Goal: Transaction & Acquisition: Purchase product/service

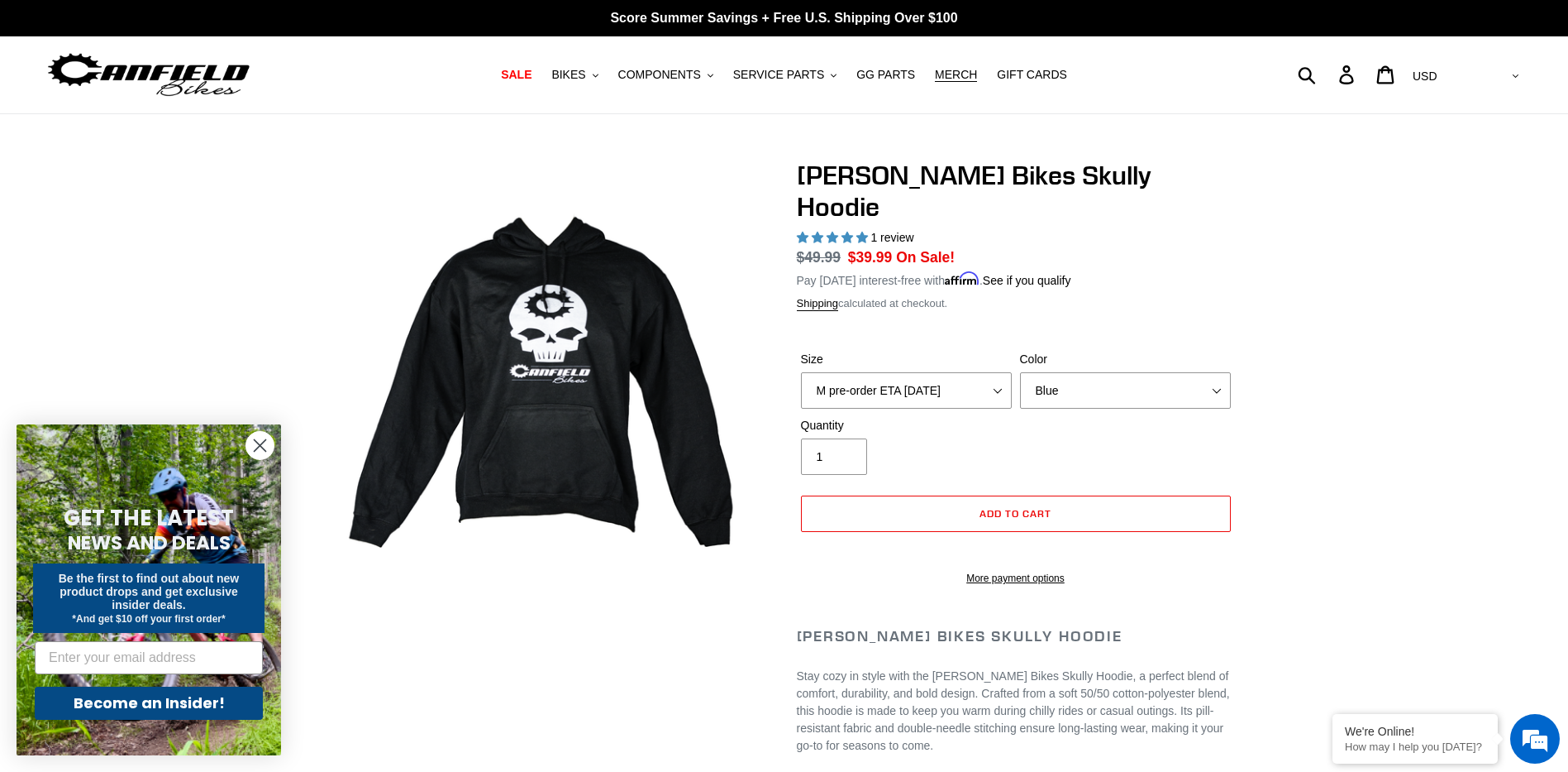
select select "highest-rating"
click at [1160, 372] on select "Black Grey Blue" at bounding box center [1126, 390] width 211 height 37
select select "Grey"
click at [1020, 372] on select "Black Grey Blue" at bounding box center [1126, 390] width 211 height 37
click at [1003, 372] on select "S M pre-order ETA 9.20.25 L pre-order ETA 9.20.25 XL pre-order ETA 9.20.25" at bounding box center [907, 390] width 211 height 37
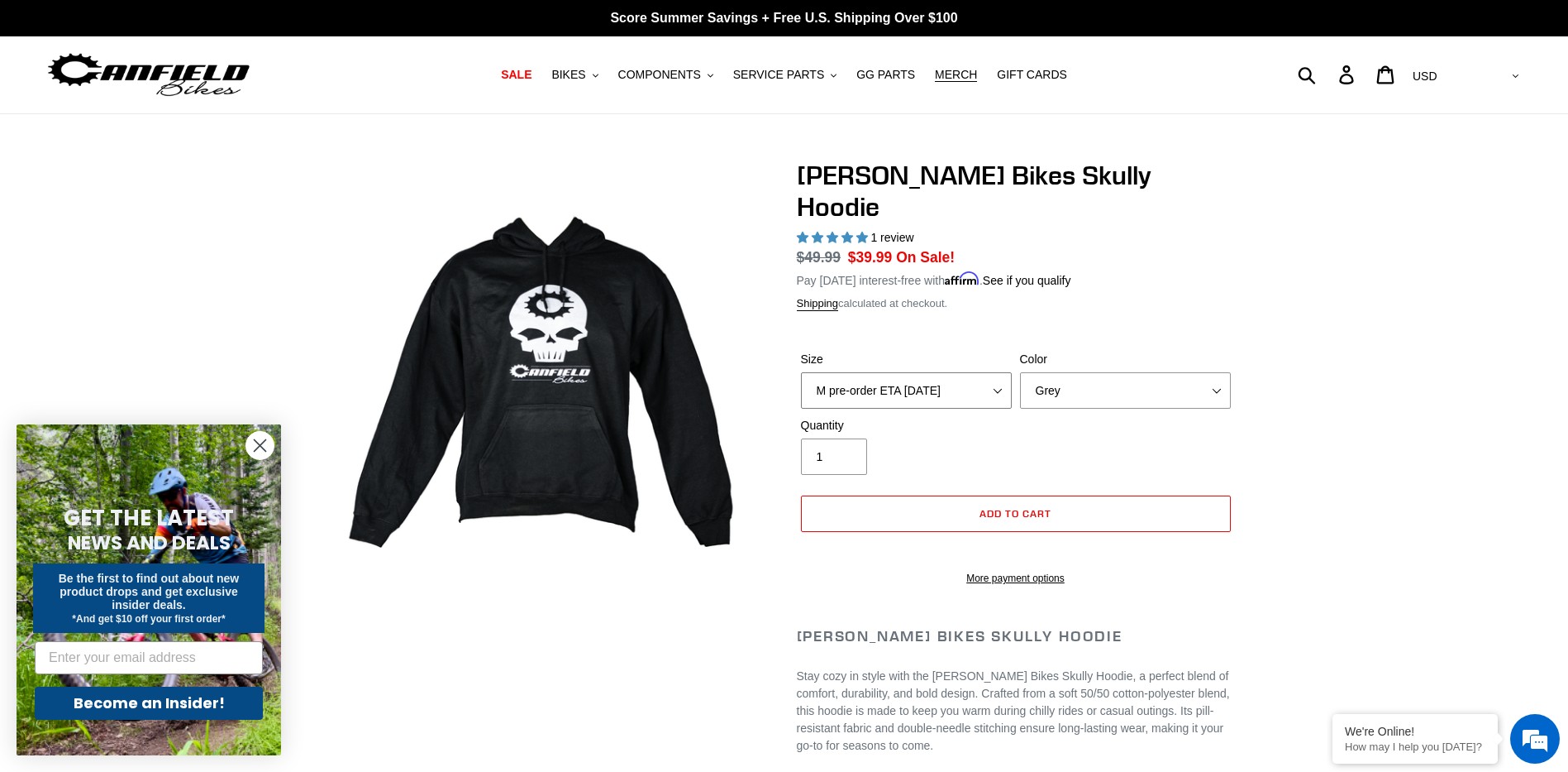
click at [987, 372] on select "S M pre-order ETA 9.20.25 L pre-order ETA 9.20.25 XL pre-order ETA 9.20.25" at bounding box center [907, 390] width 211 height 37
click at [948, 79] on span "MERCH" at bounding box center [956, 75] width 42 height 14
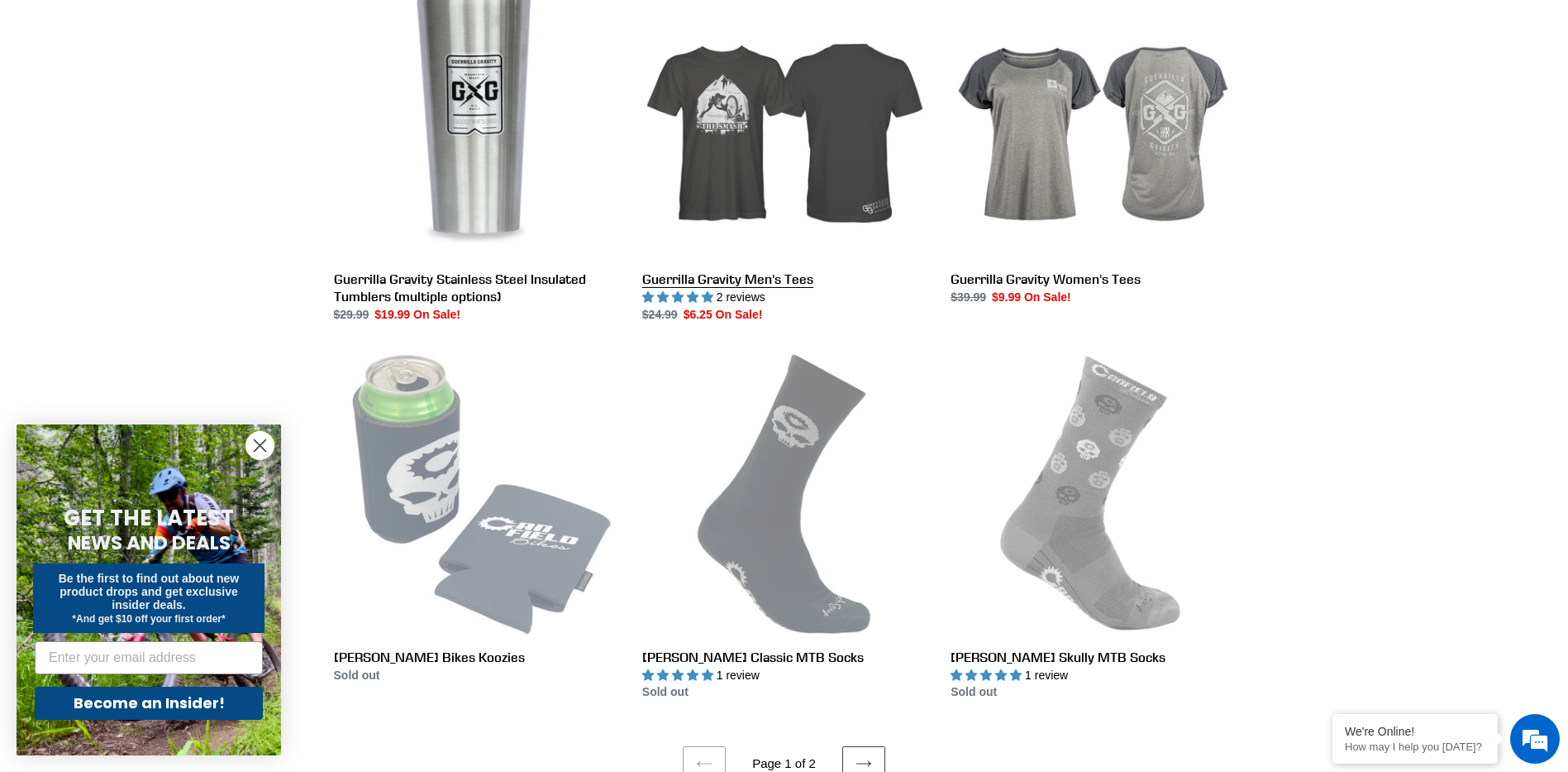
scroll to position [2812, 0]
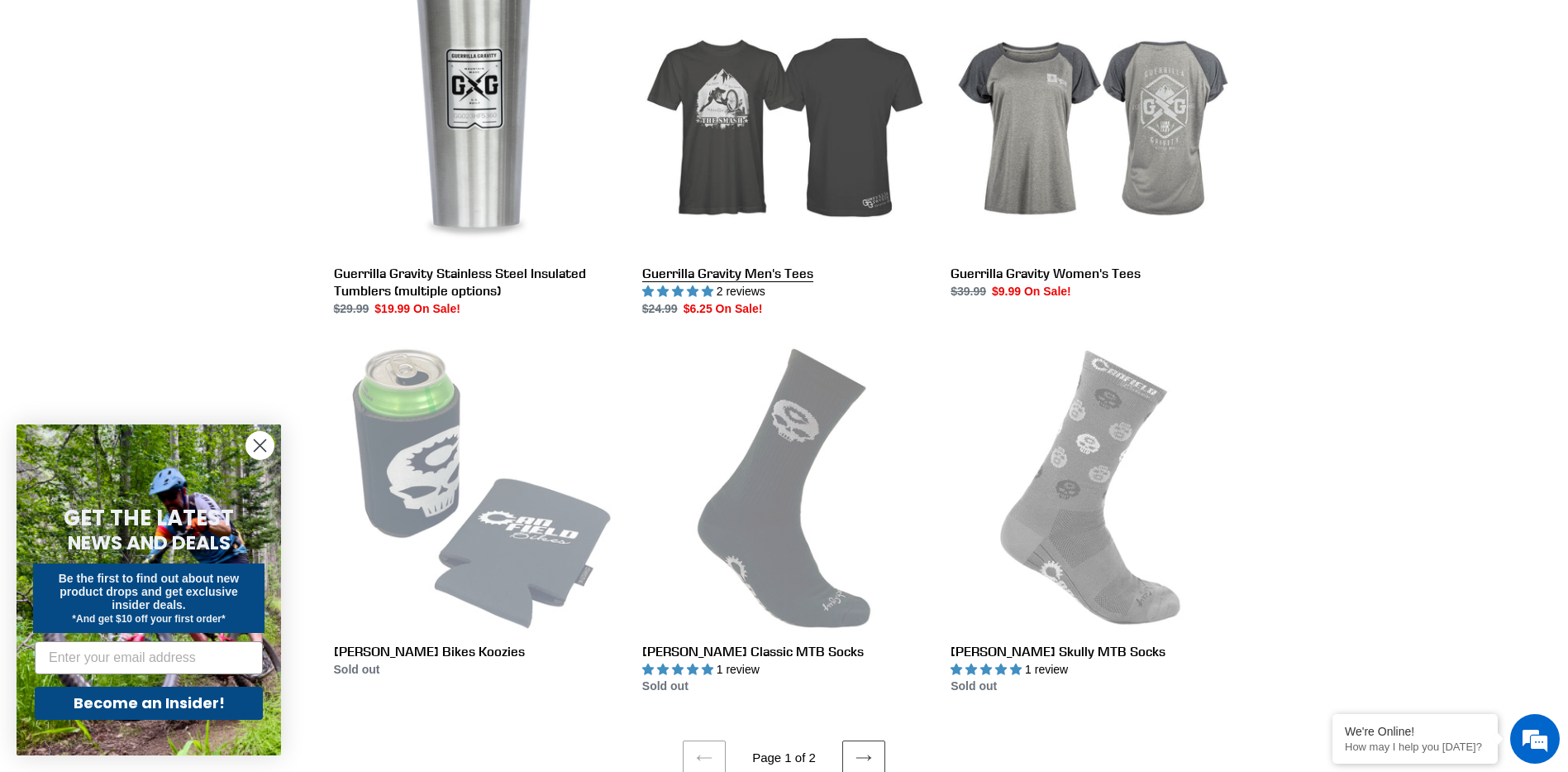
click at [748, 130] on link "Guerrilla Gravity Men's Tees" at bounding box center [784, 143] width 283 height 348
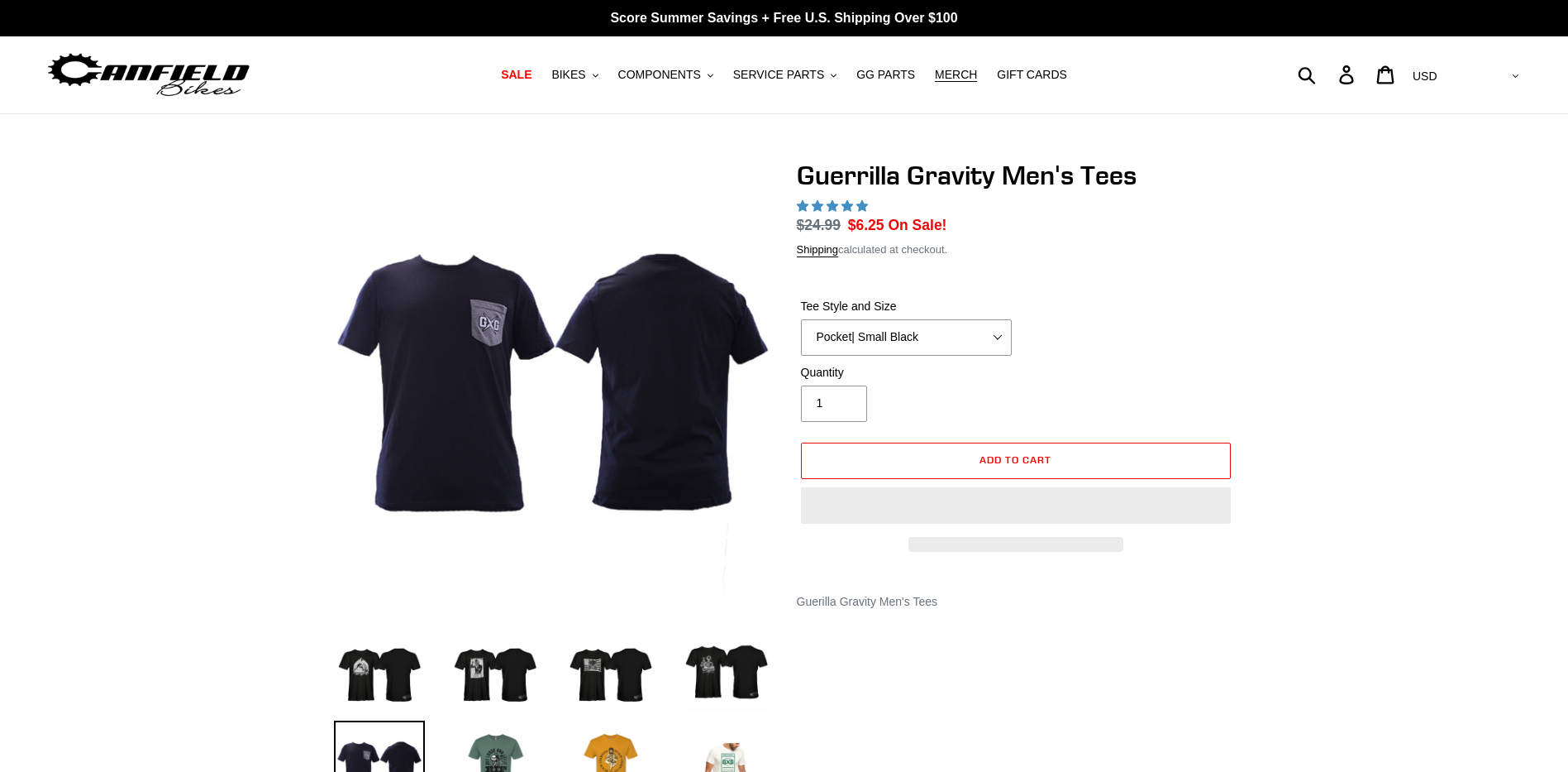
select select "highest-rating"
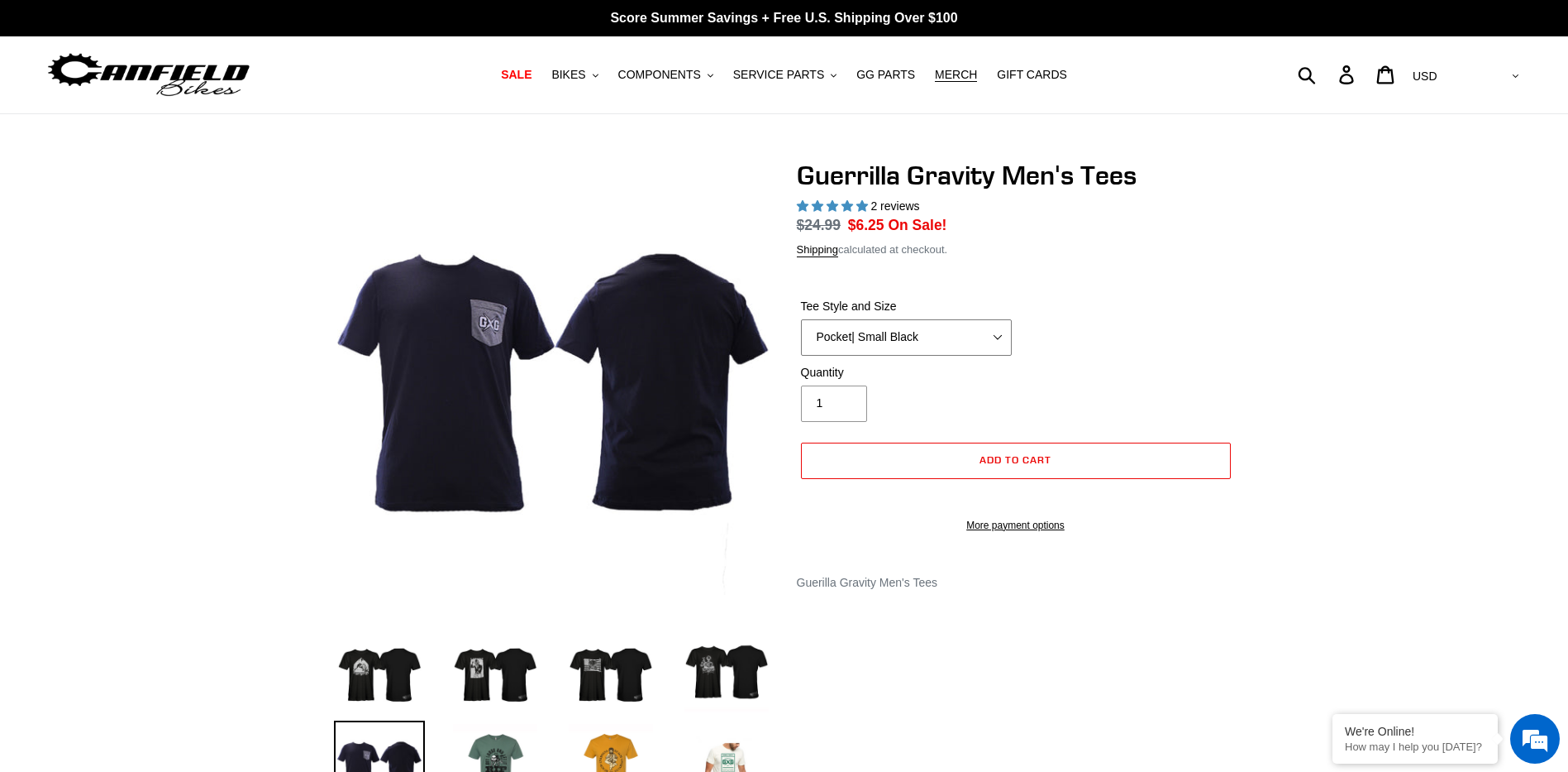
click at [984, 333] on select "Let It Rip | Small Green Let It Rip | Medium Green Megatrail | Small Black Mega…" at bounding box center [907, 337] width 211 height 37
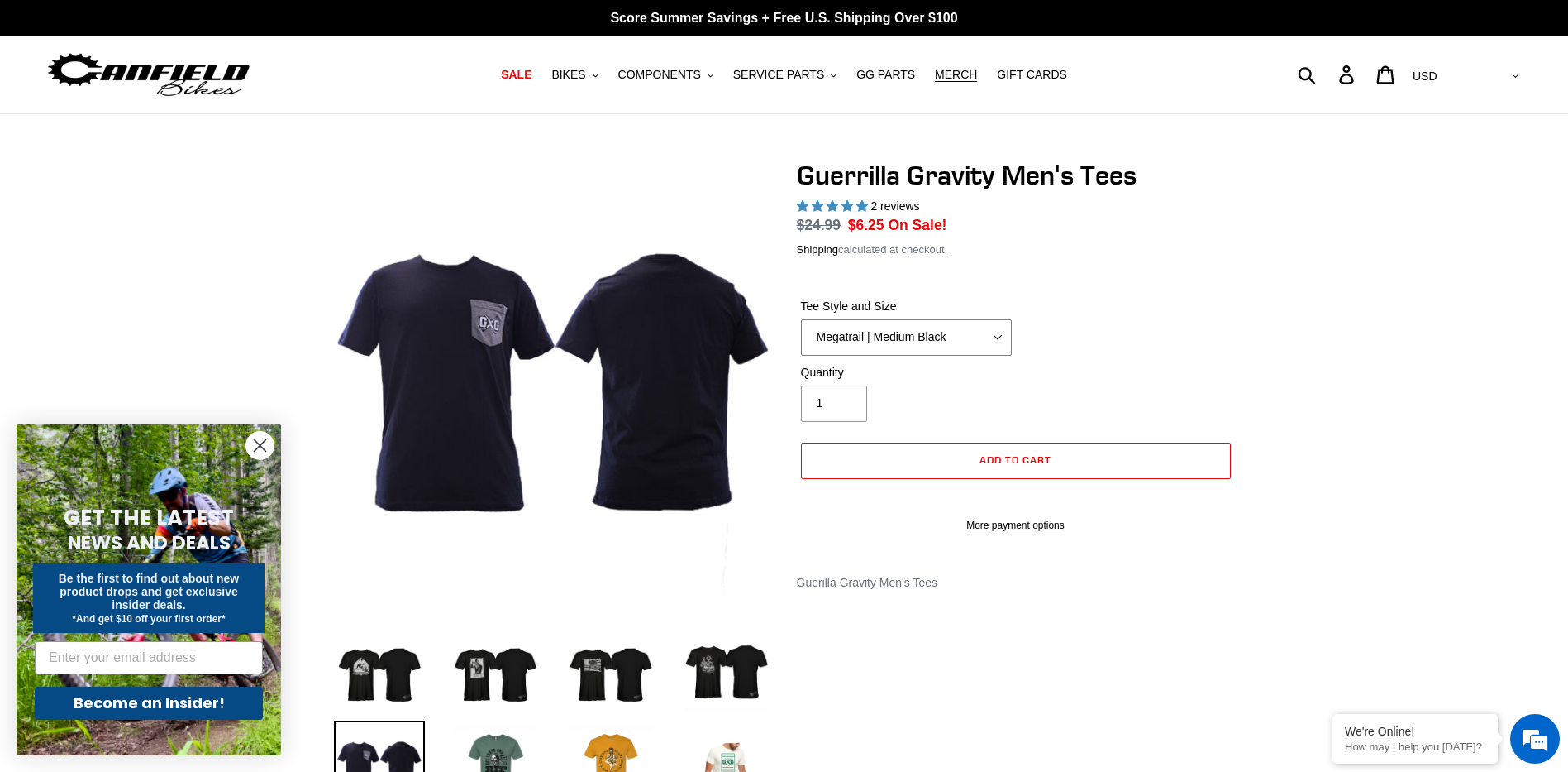
click at [801, 319] on select "Let It Rip | Small Green Let It Rip | Medium Green Megatrail | Small Black Mega…" at bounding box center [907, 337] width 211 height 37
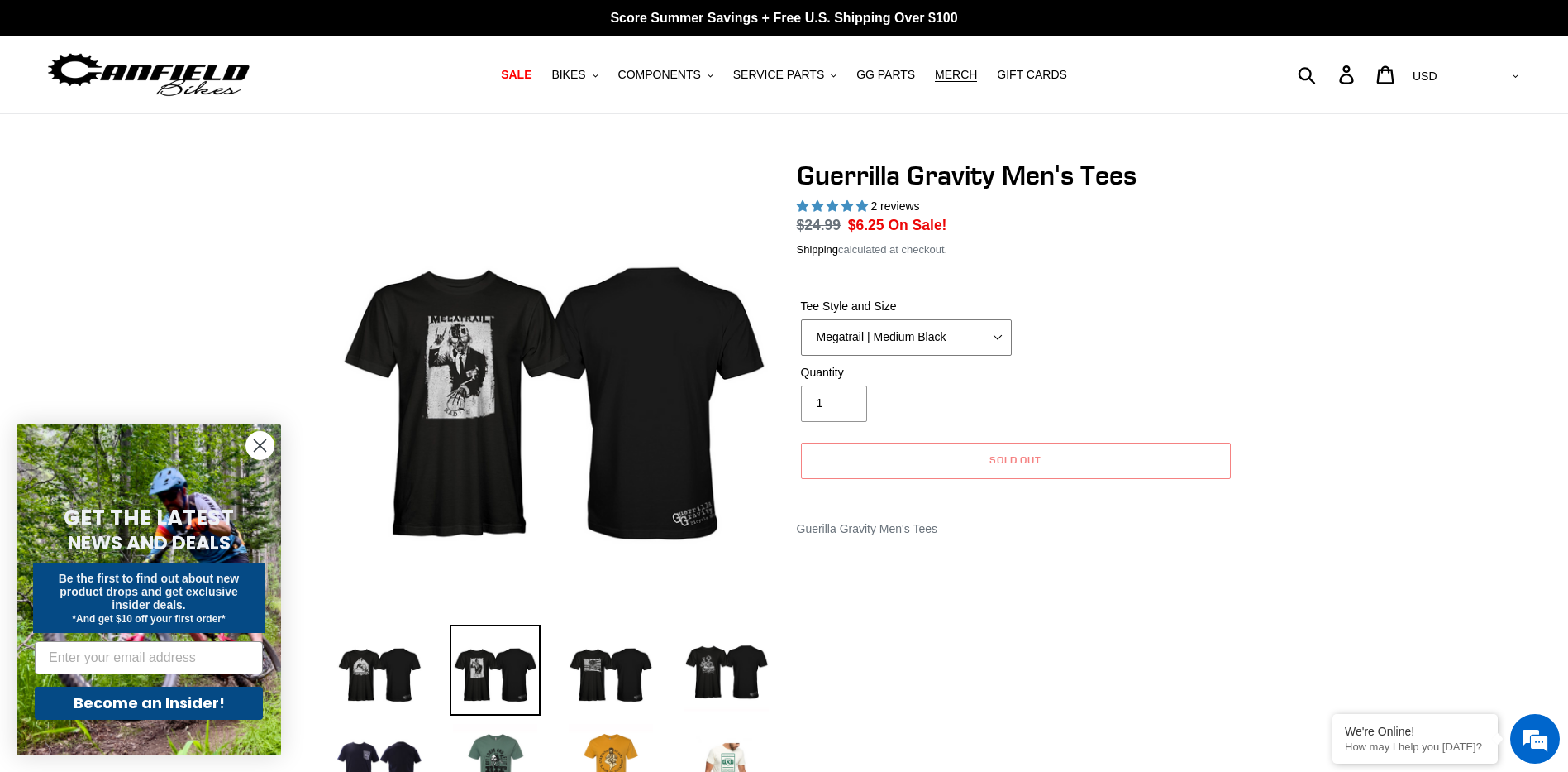
click at [965, 342] on select "Let It Rip | Small Green Let It Rip | Medium Green Megatrail | Small Black Mega…" at bounding box center [907, 337] width 211 height 37
click at [801, 319] on select "Let It Rip | Small Green Let It Rip | Medium Green Megatrail | Small Black Mega…" at bounding box center [907, 337] width 211 height 37
click at [981, 329] on select "Let It Rip | Small Green Let It Rip | Medium Green Megatrail | Small Black Mega…" at bounding box center [907, 337] width 211 height 37
select select "Shred Dogg | Medium Black"
click at [801, 319] on select "Let It Rip | Small Green Let It Rip | Medium Green Megatrail | Small Black Mega…" at bounding box center [907, 337] width 211 height 37
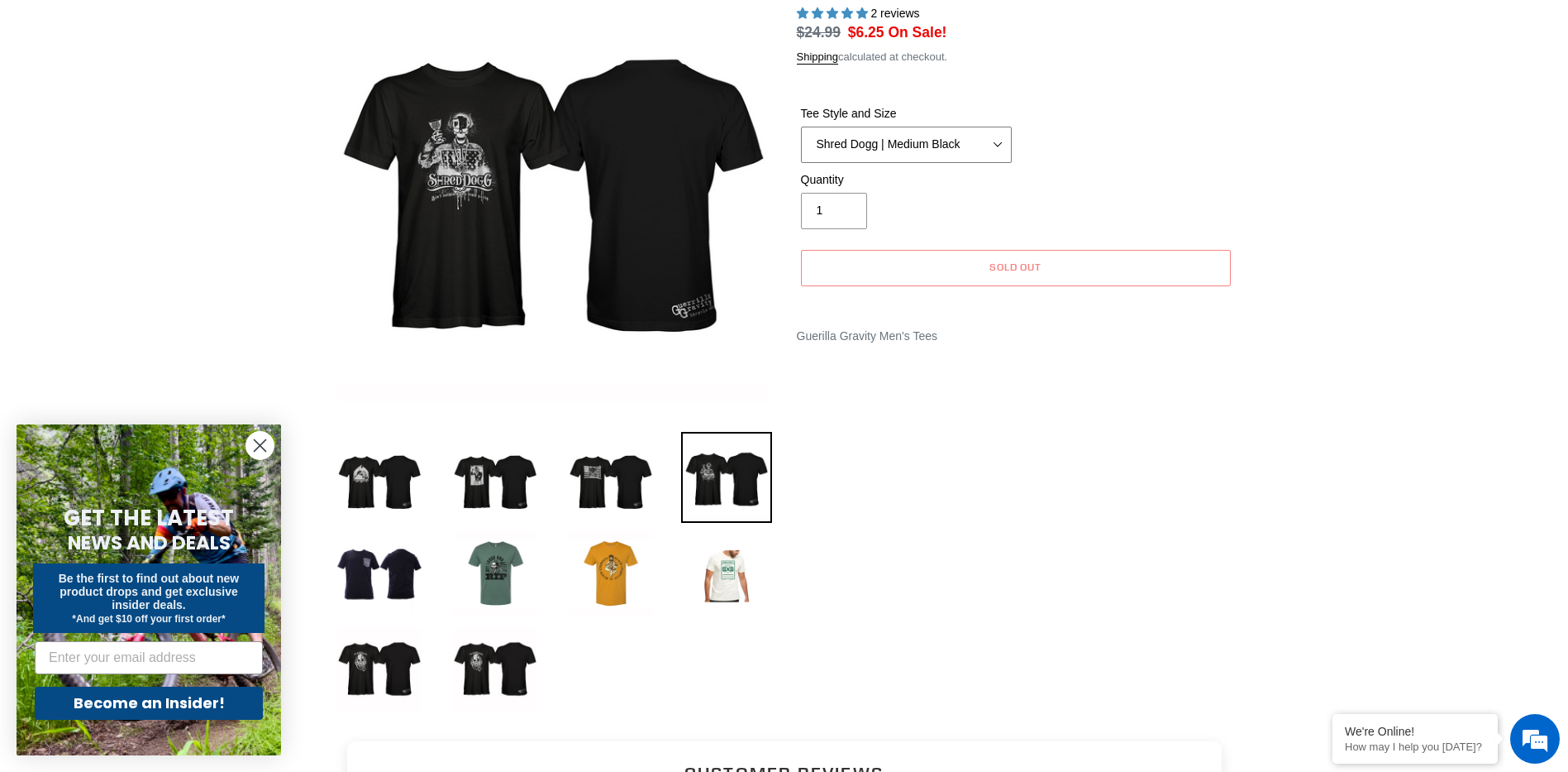
scroll to position [83, 0]
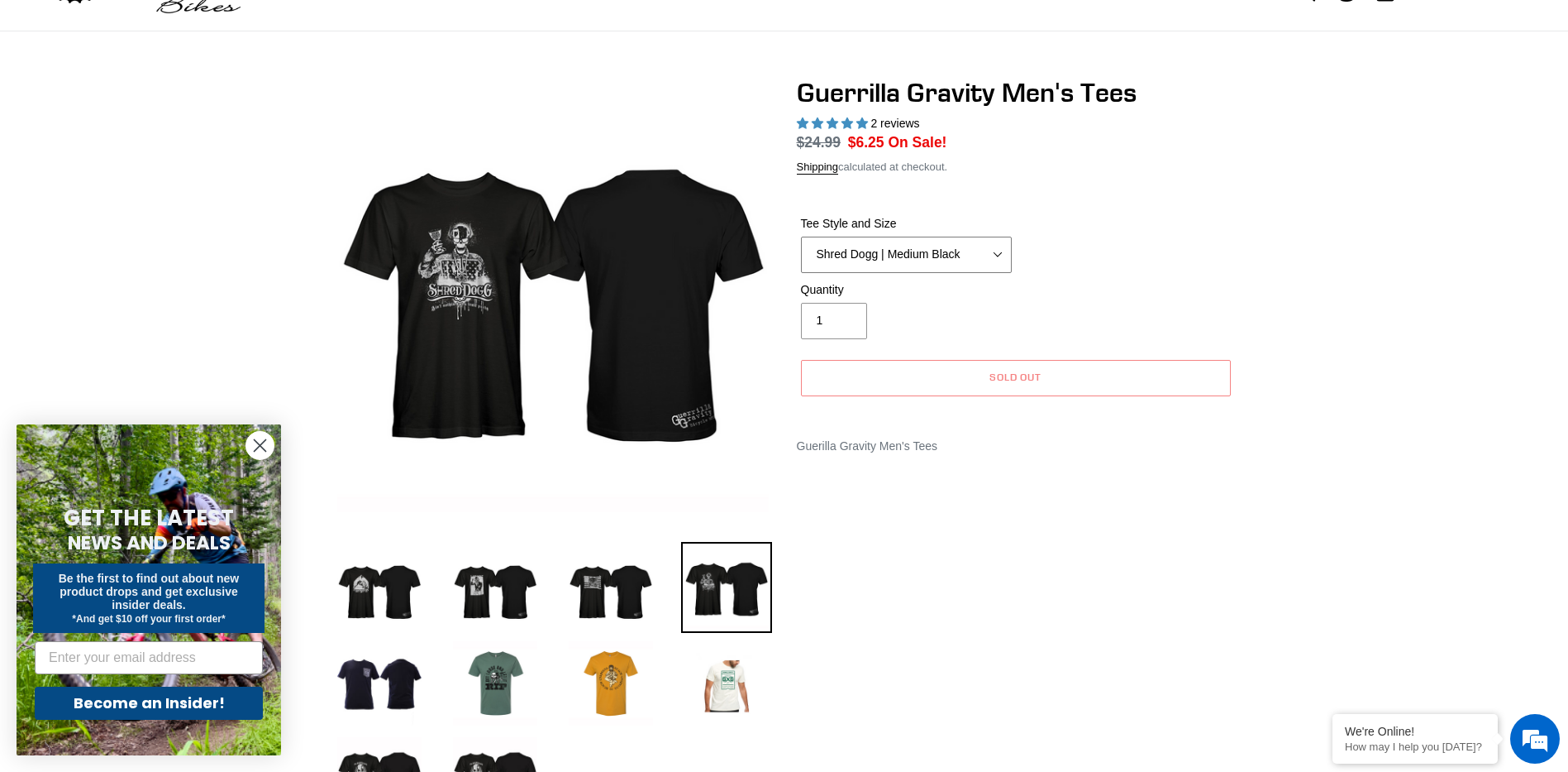
click at [999, 239] on select "Let It Rip | Small Green Let It Rip | Medium Green Megatrail | Small Black Mega…" at bounding box center [907, 255] width 211 height 37
click at [1182, 447] on div "Guerilla Gravity Men's Tees" at bounding box center [1016, 446] width 438 height 17
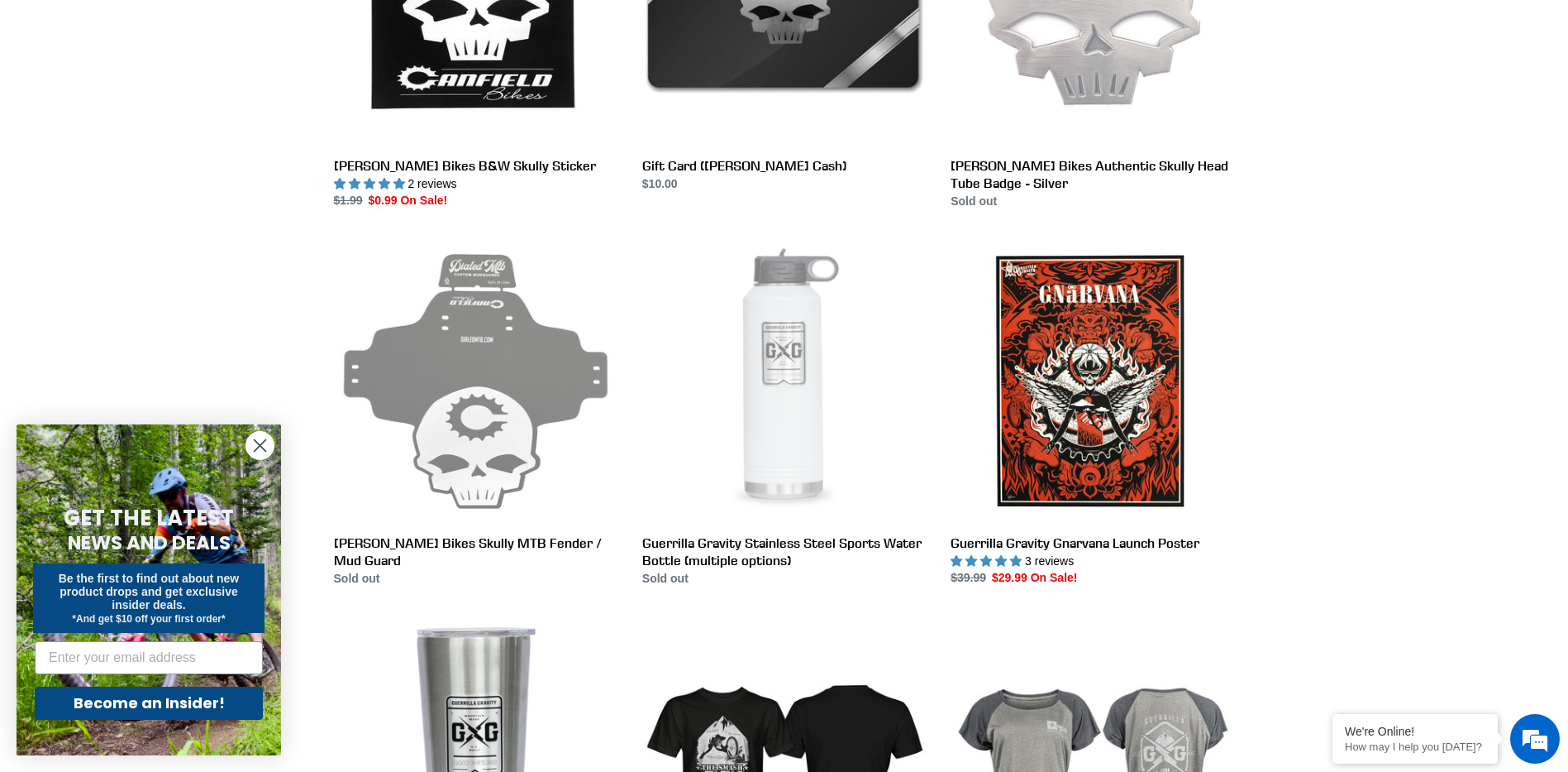
scroll to position [2233, 0]
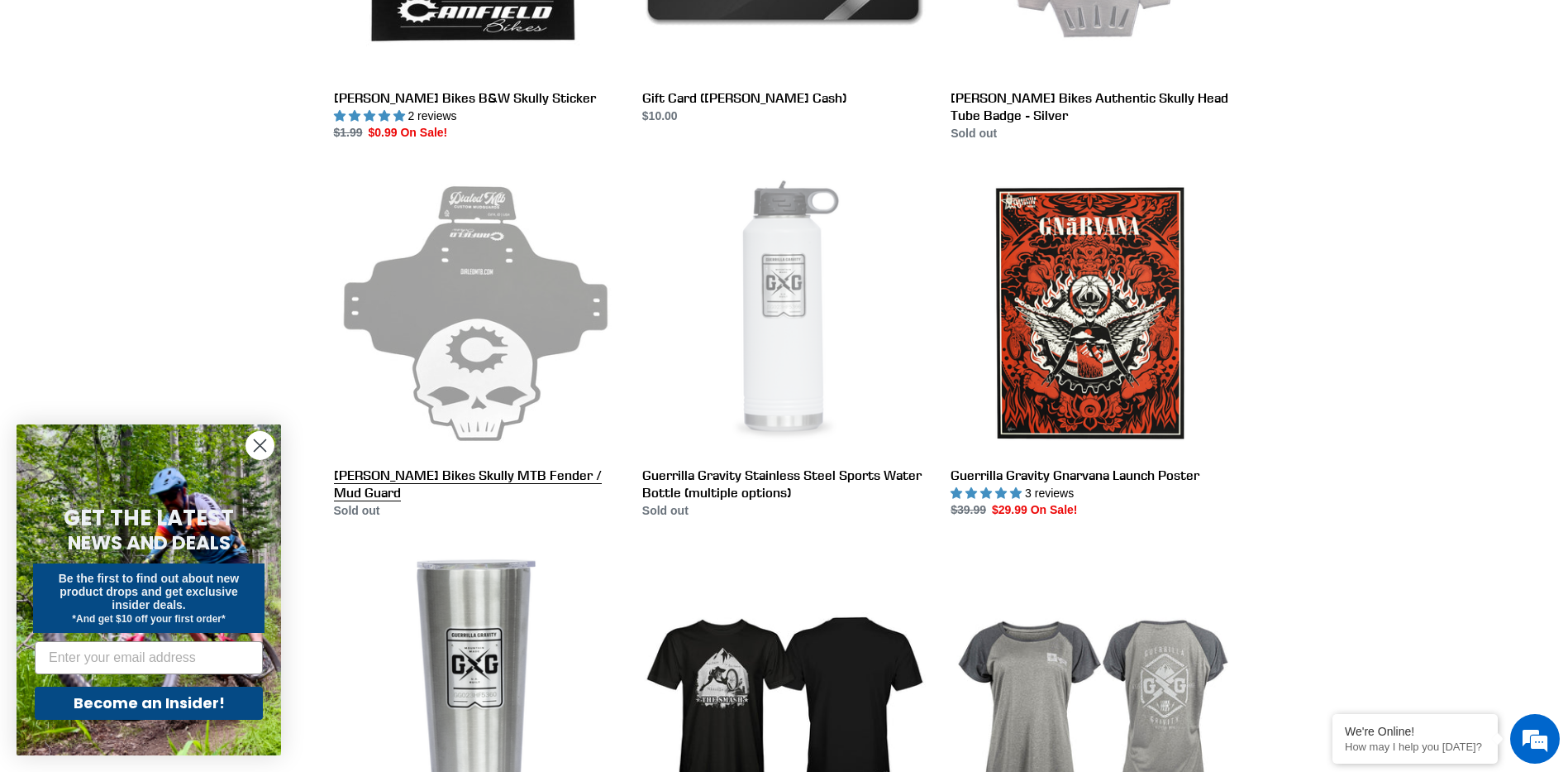
click at [503, 308] on link "Canfield Bikes Skully MTB Fender / Mud Guard" at bounding box center [475, 345] width 283 height 348
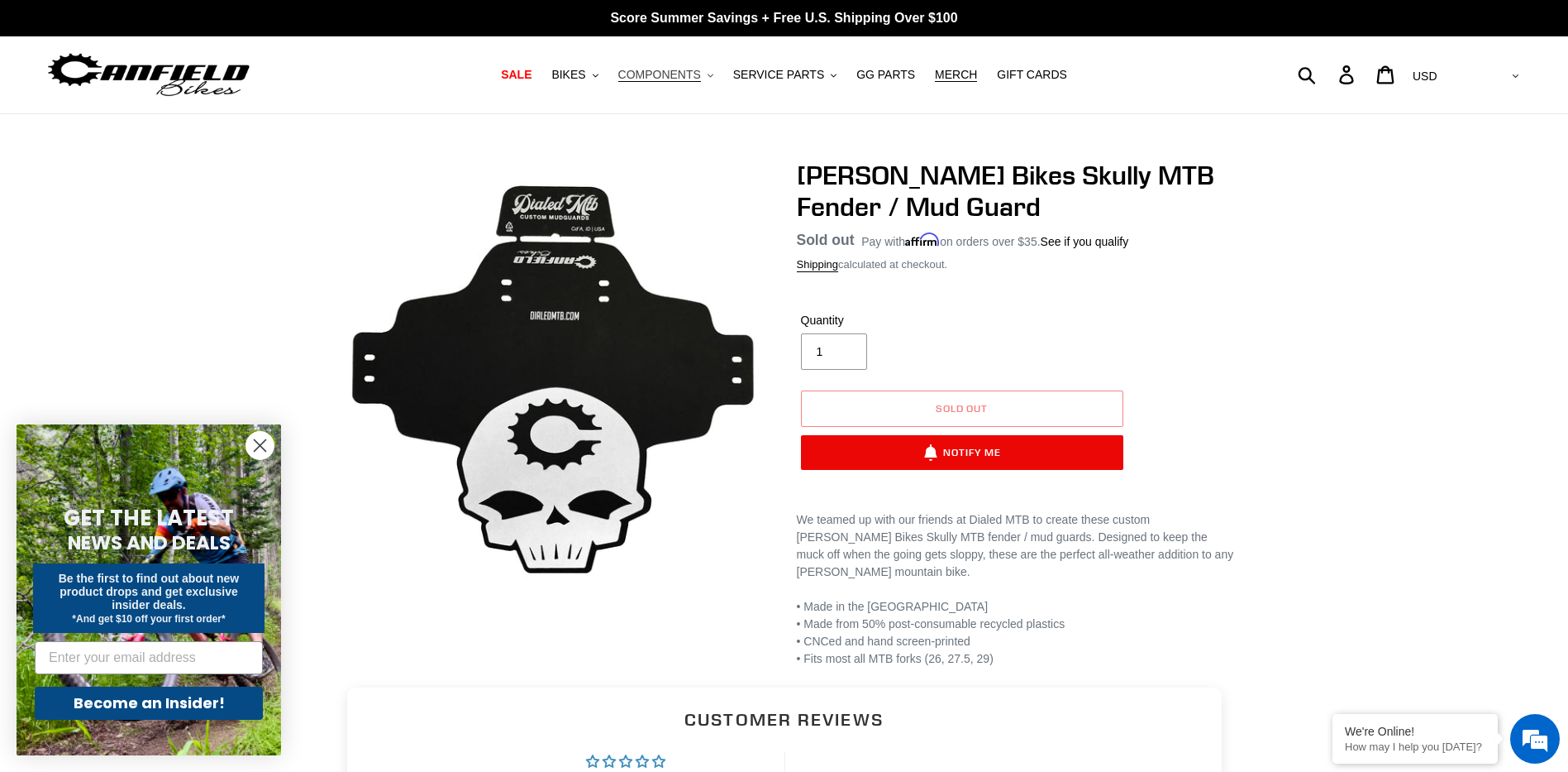
click at [686, 76] on span "COMPONENTS" at bounding box center [659, 75] width 83 height 14
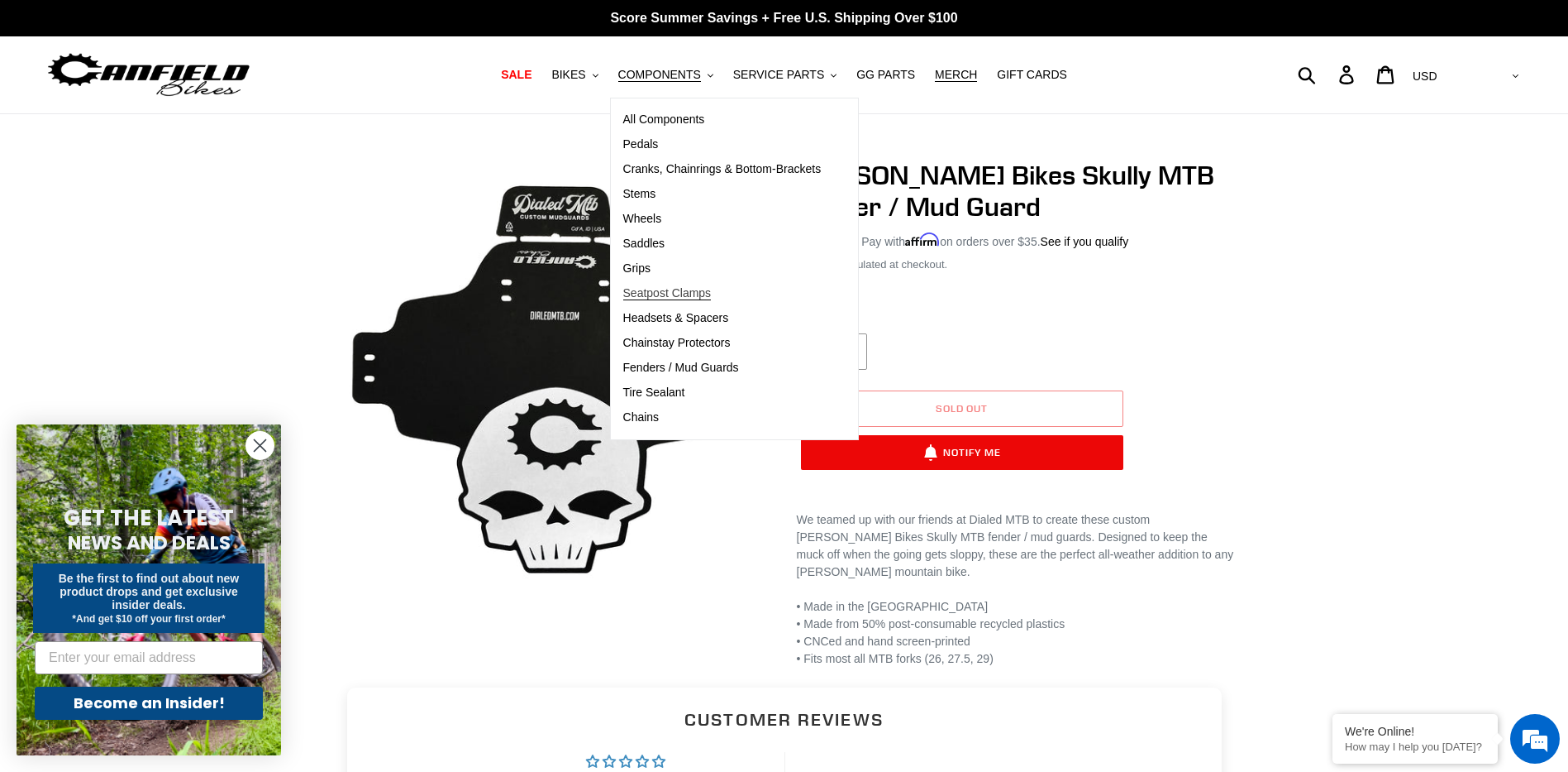
click at [682, 296] on span "Seatpost Clamps" at bounding box center [667, 293] width 88 height 14
